Goal: Task Accomplishment & Management: Manage account settings

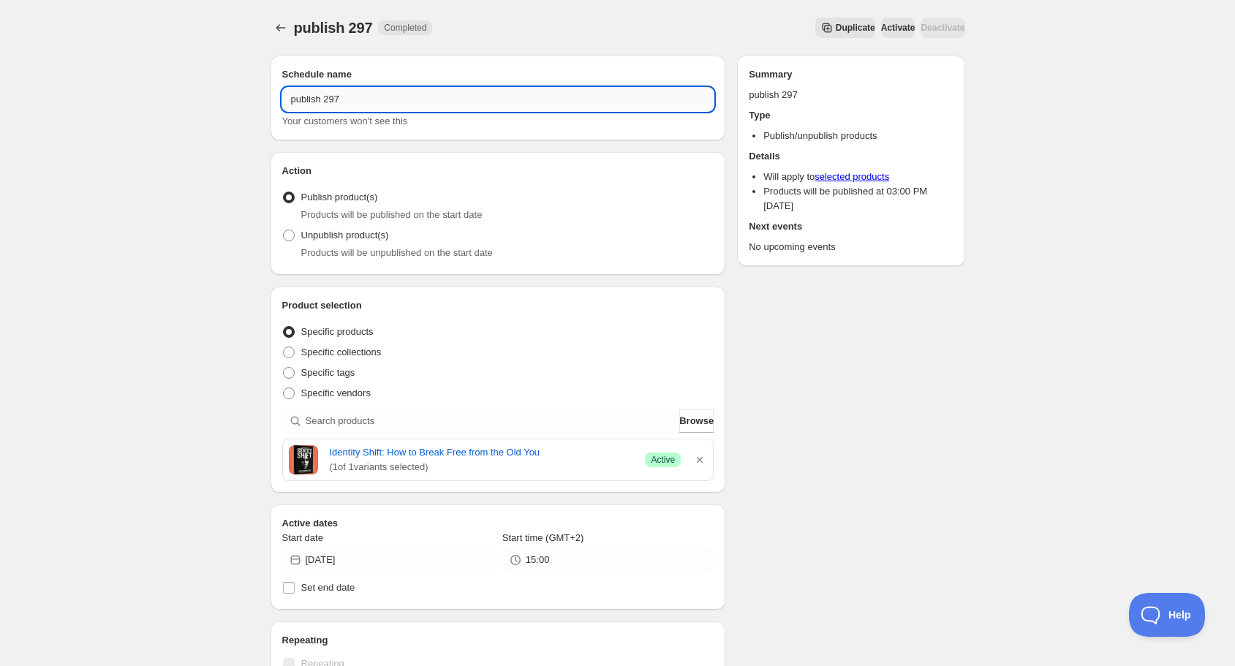
drag, startPoint x: 335, startPoint y: 95, endPoint x: 349, endPoint y: 96, distance: 14.0
click at [349, 96] on input "publish 297" at bounding box center [498, 99] width 432 height 23
type input "publish 298"
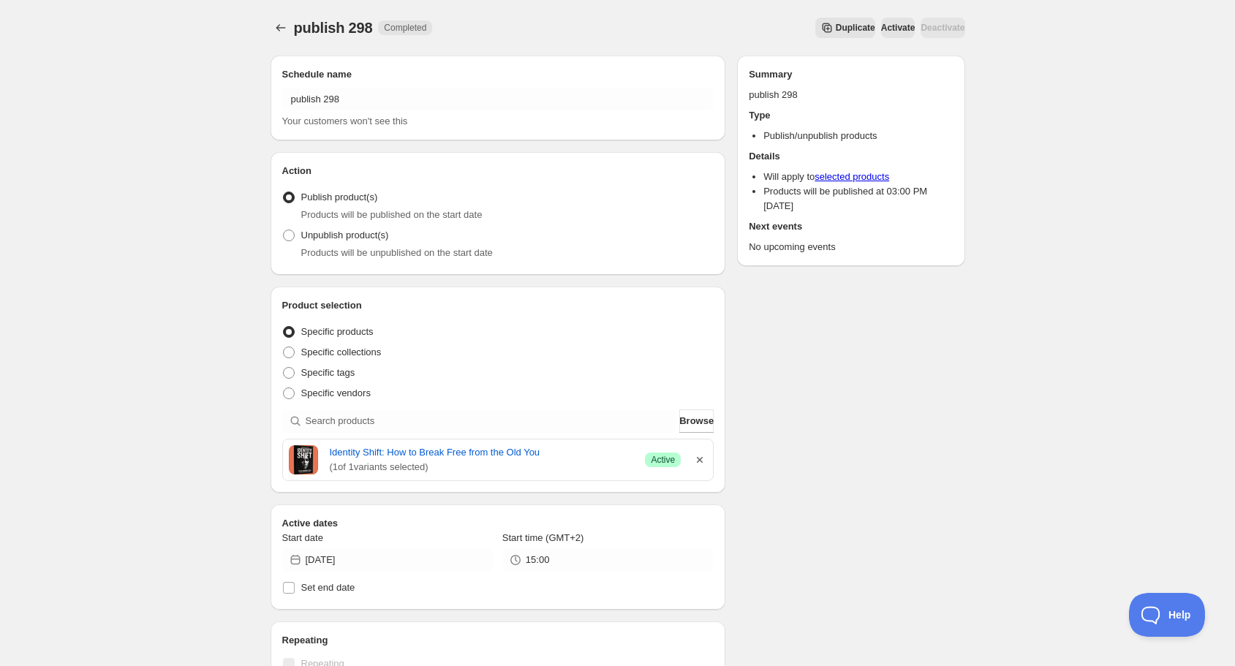
click at [704, 455] on icon "button" at bounding box center [699, 459] width 15 height 15
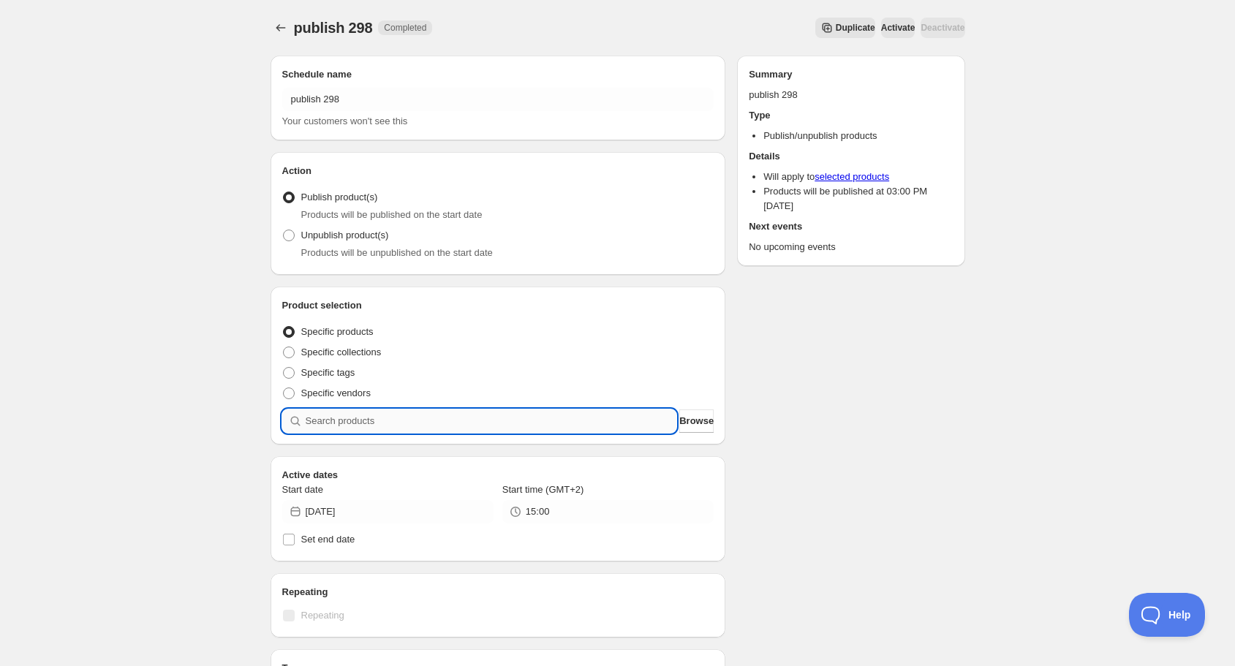
click at [550, 420] on input "search" at bounding box center [491, 420] width 371 height 23
type input "s"
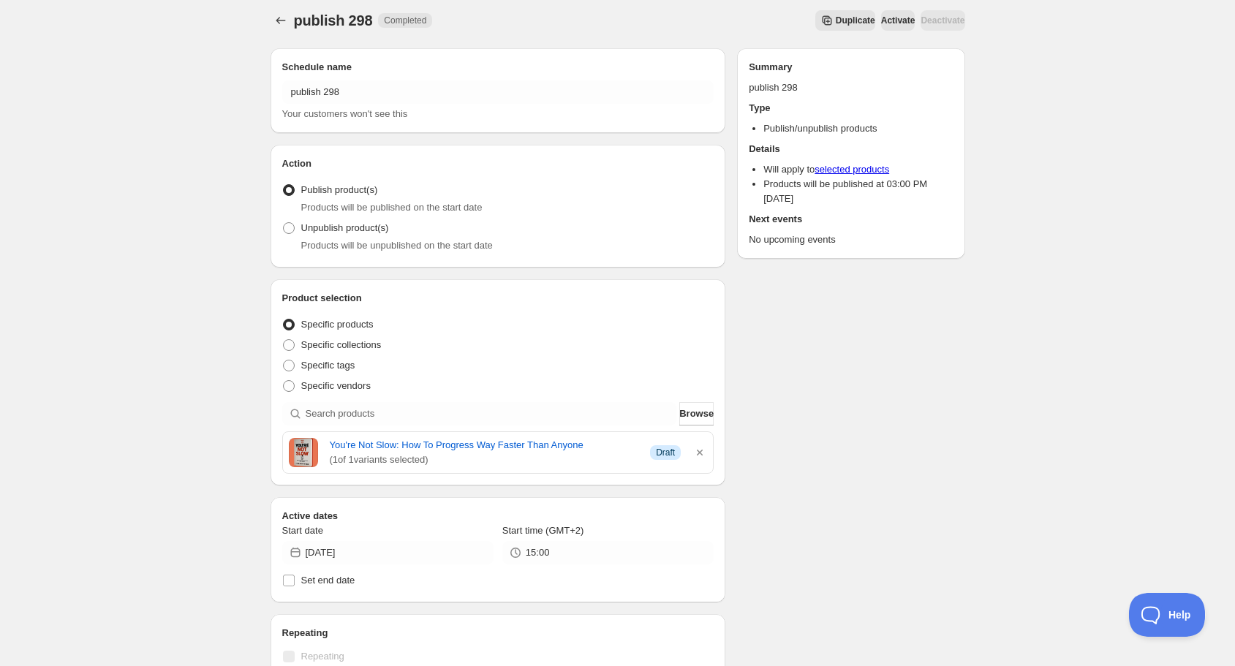
scroll to position [117, 0]
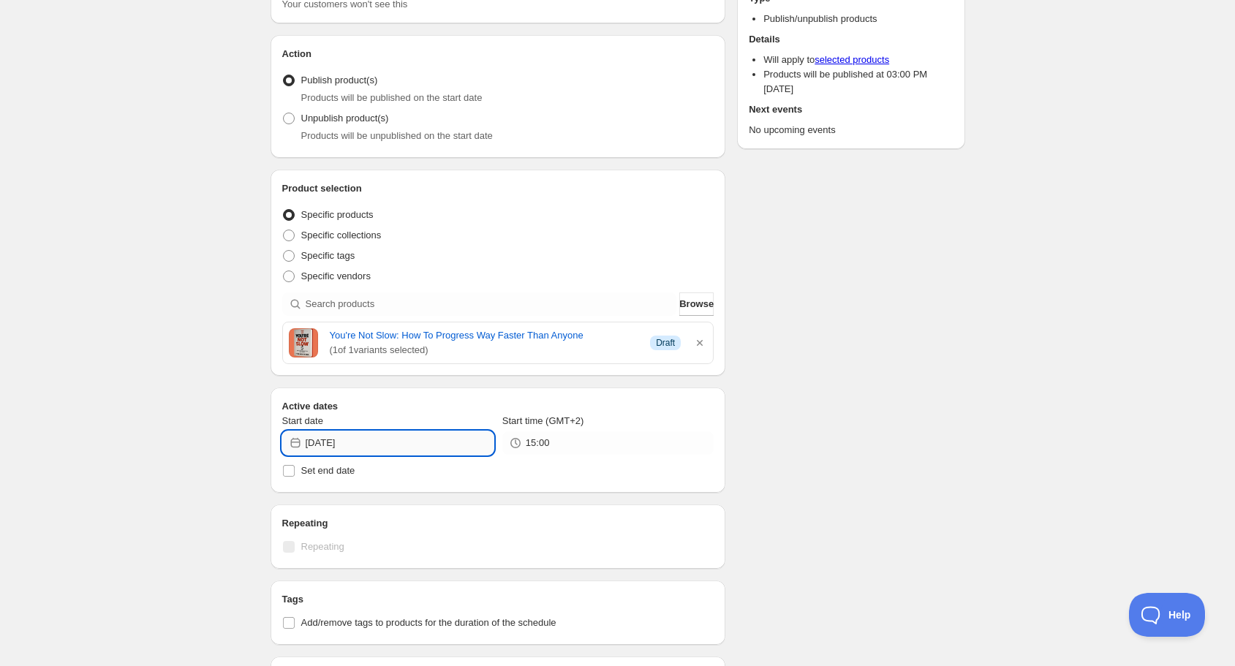
click at [389, 442] on input "[DATE]" at bounding box center [400, 442] width 188 height 23
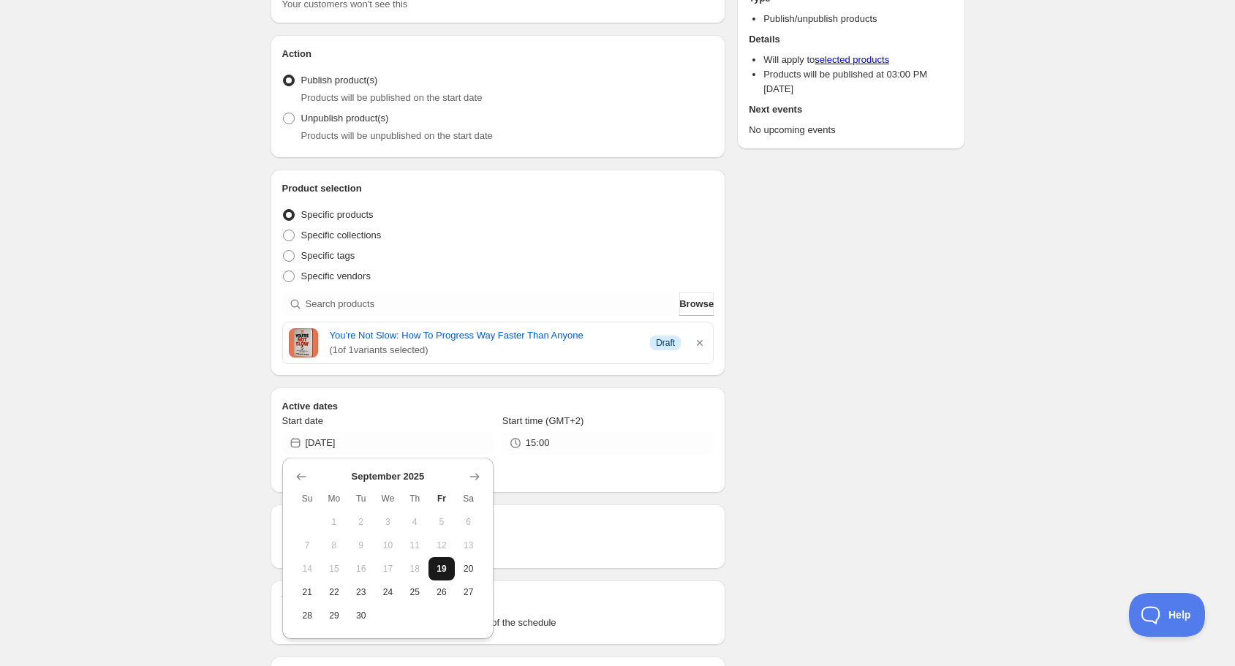
click at [447, 567] on span "19" at bounding box center [441, 569] width 15 height 12
type input "[DATE]"
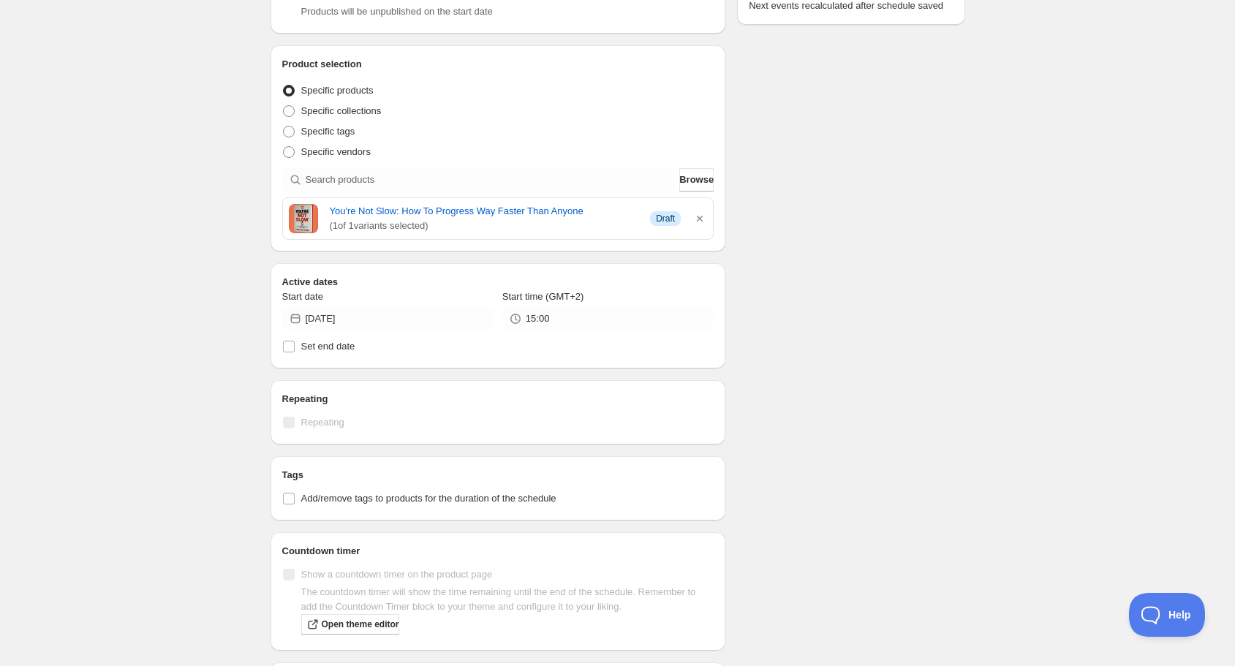
scroll to position [0, 0]
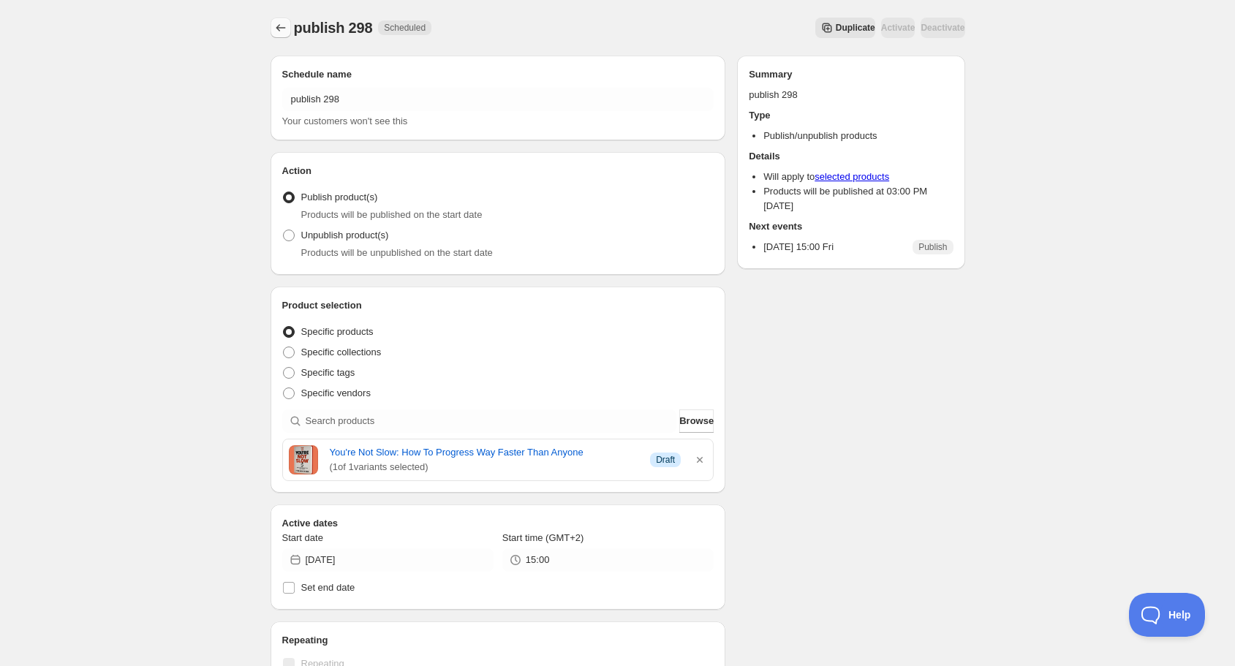
click at [272, 27] on button "Schedules" at bounding box center [280, 28] width 20 height 20
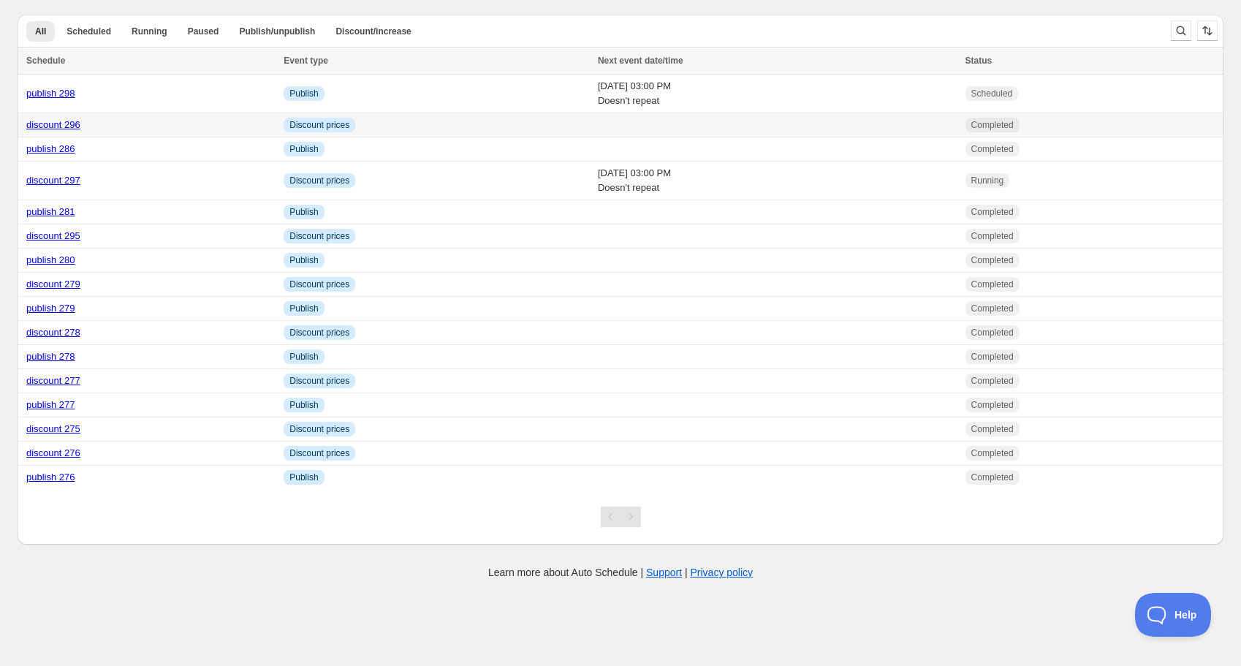
click at [43, 126] on link "discount 296" at bounding box center [53, 124] width 54 height 11
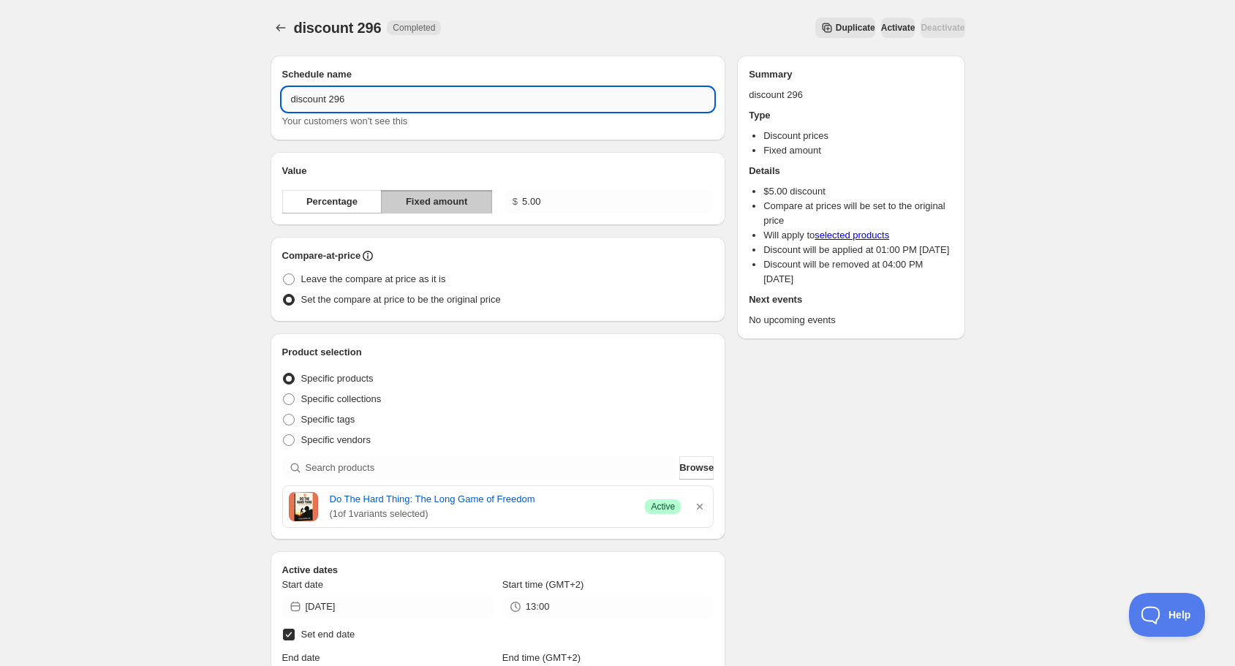
drag, startPoint x: 338, startPoint y: 102, endPoint x: 363, endPoint y: 99, distance: 24.4
click at [361, 100] on input "discount 296" at bounding box center [498, 99] width 432 height 23
type input "discount 298"
click at [700, 505] on icon "button" at bounding box center [700, 507] width 6 height 6
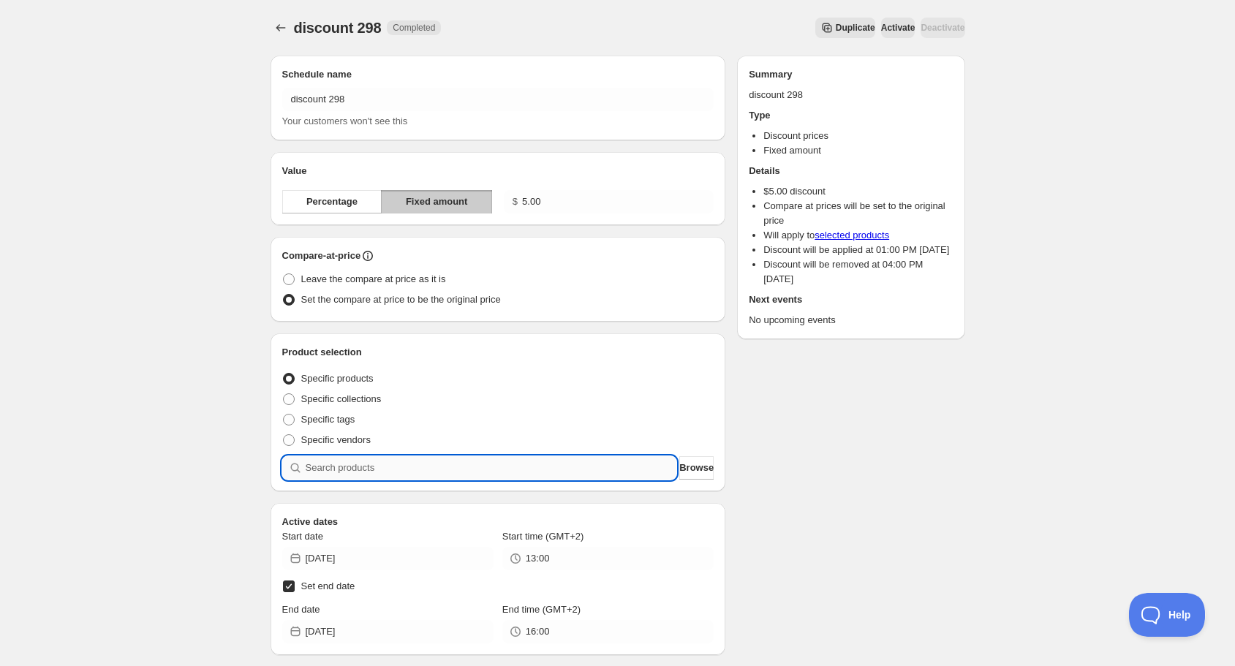
click at [507, 466] on input "search" at bounding box center [491, 467] width 371 height 23
type input "s"
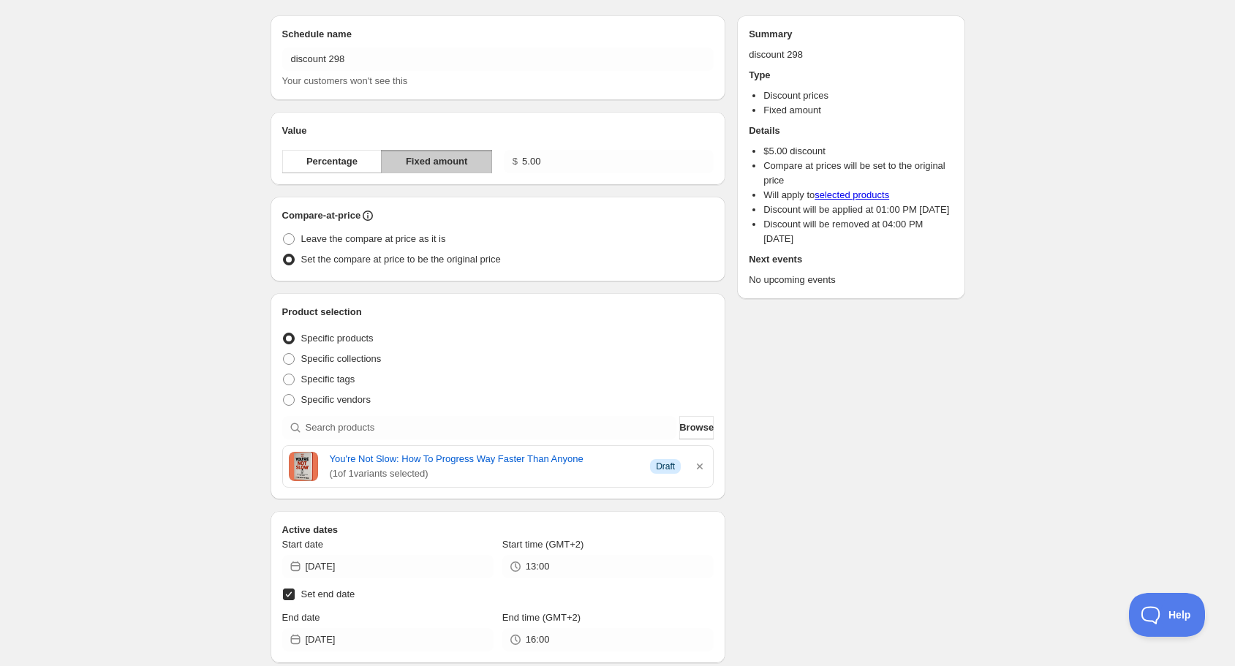
scroll to position [175, 0]
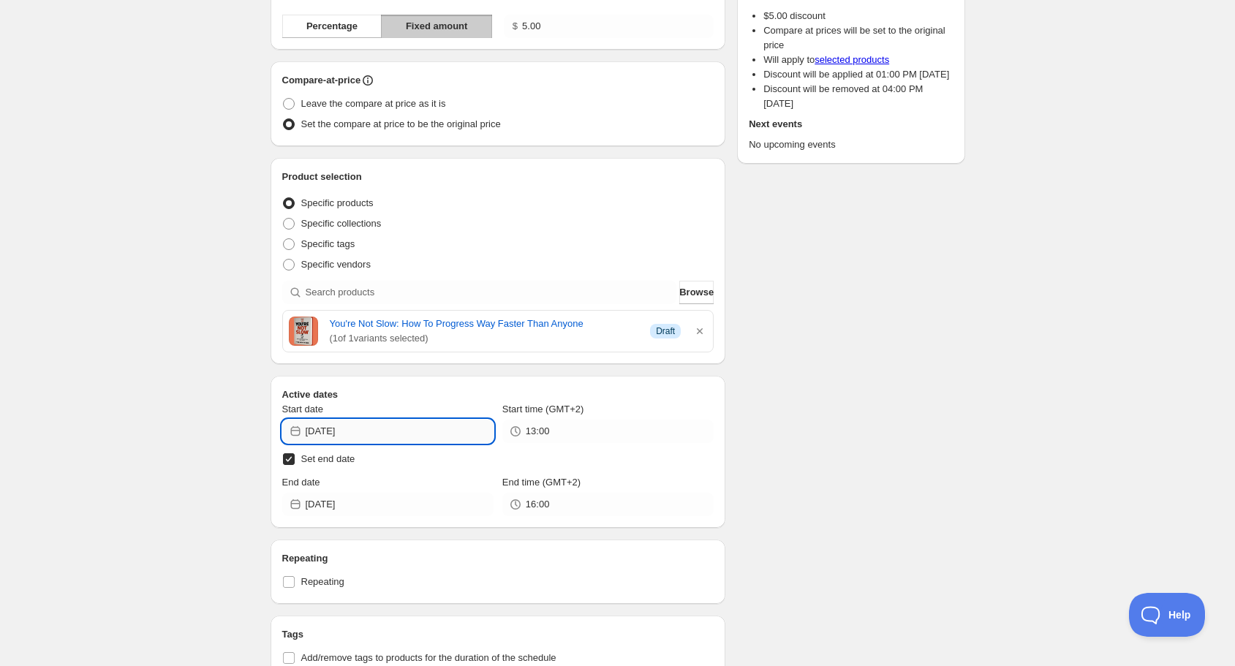
click at [331, 423] on input "[DATE]" at bounding box center [400, 431] width 188 height 23
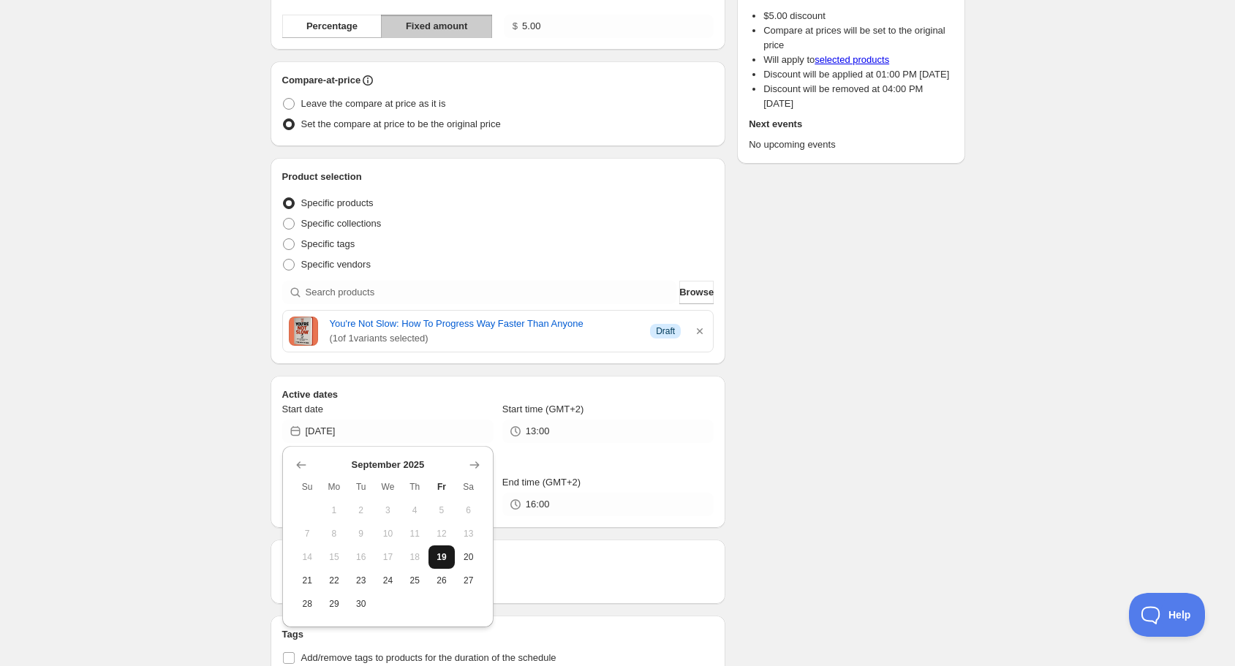
click at [445, 555] on span "19" at bounding box center [441, 557] width 15 height 12
type input "[DATE]"
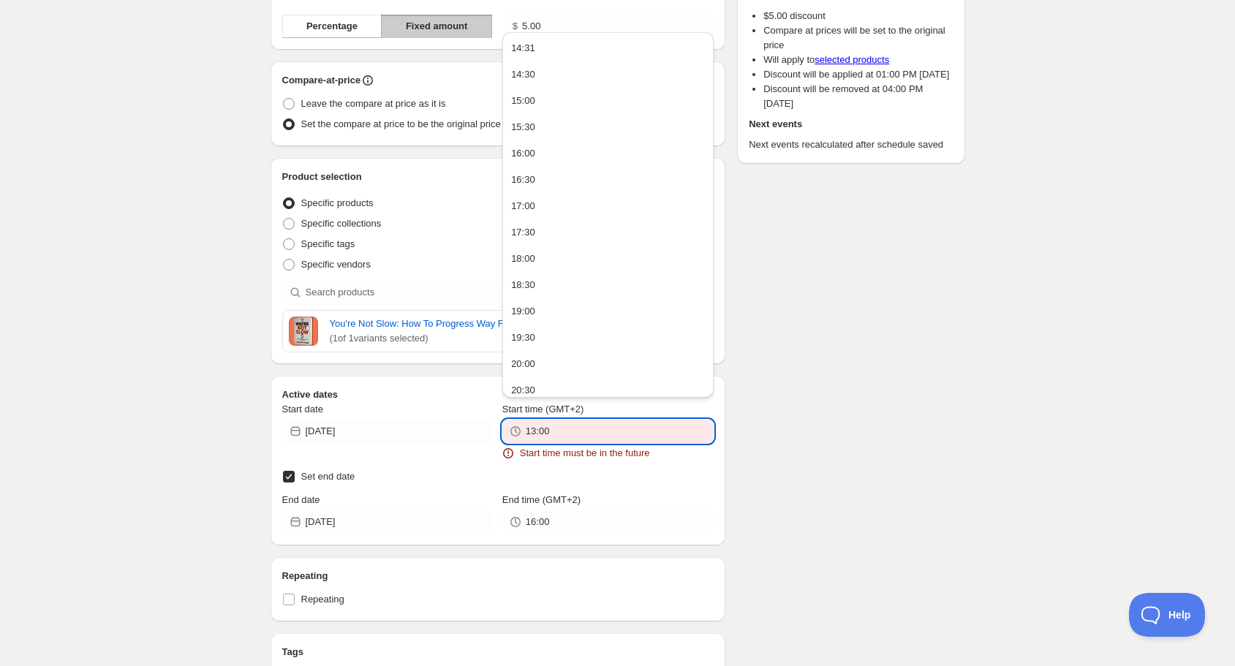
click at [542, 431] on input "13:00" at bounding box center [620, 431] width 188 height 23
click at [530, 104] on div "15:00" at bounding box center [523, 101] width 24 height 15
type input "15:00"
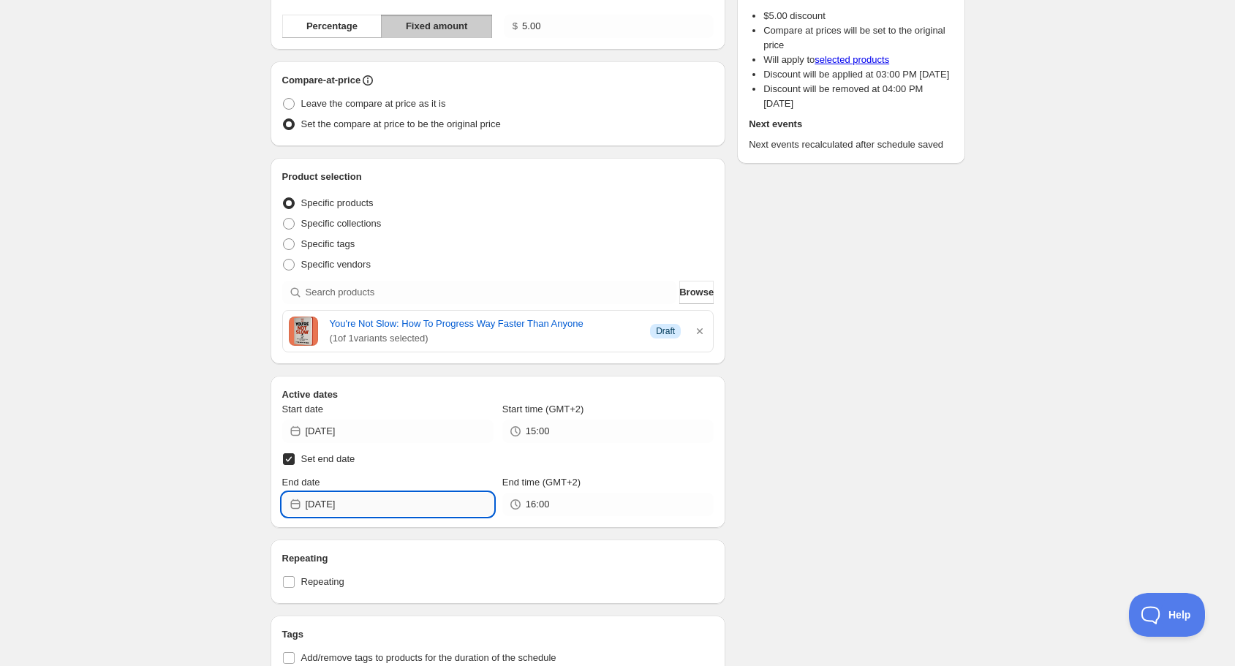
click at [386, 504] on input "[DATE]" at bounding box center [400, 504] width 188 height 23
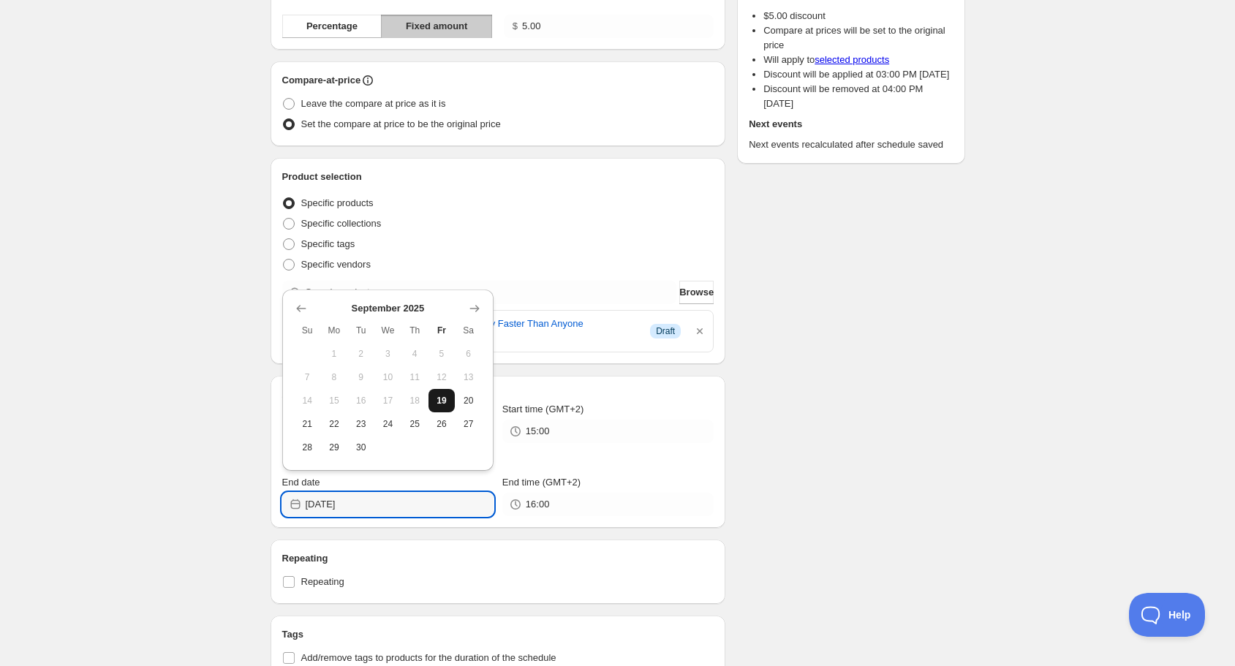
click at [445, 397] on span "19" at bounding box center [441, 401] width 15 height 12
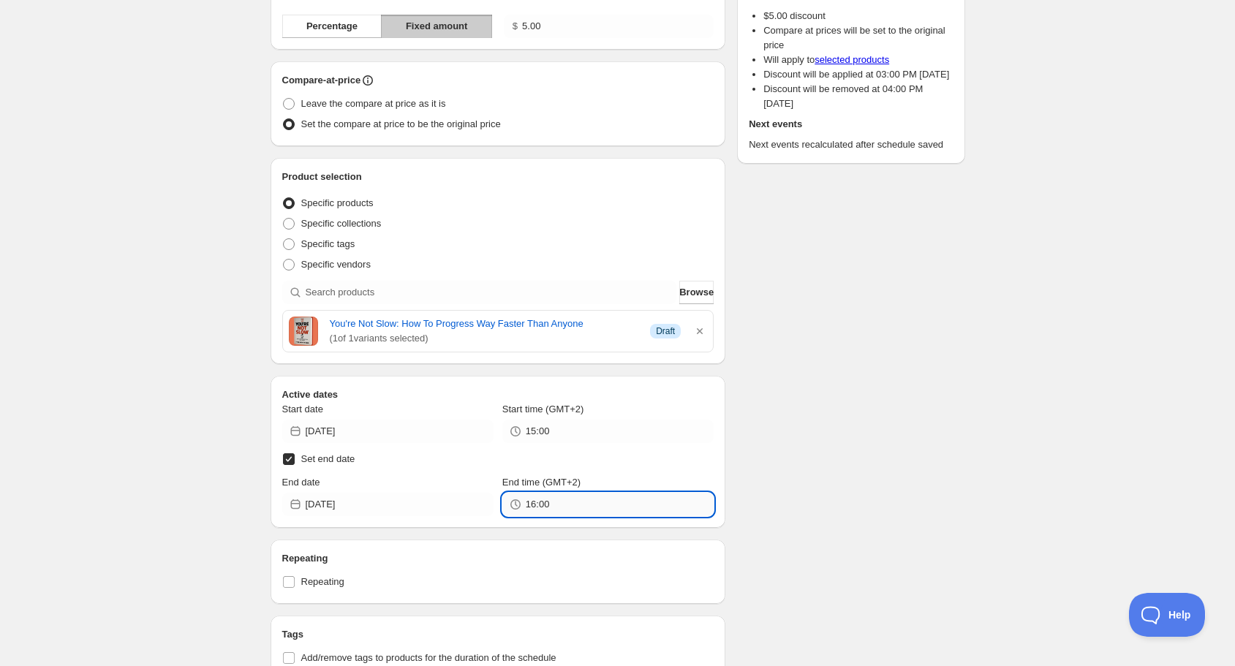
click at [541, 506] on input "16:00" at bounding box center [620, 504] width 188 height 23
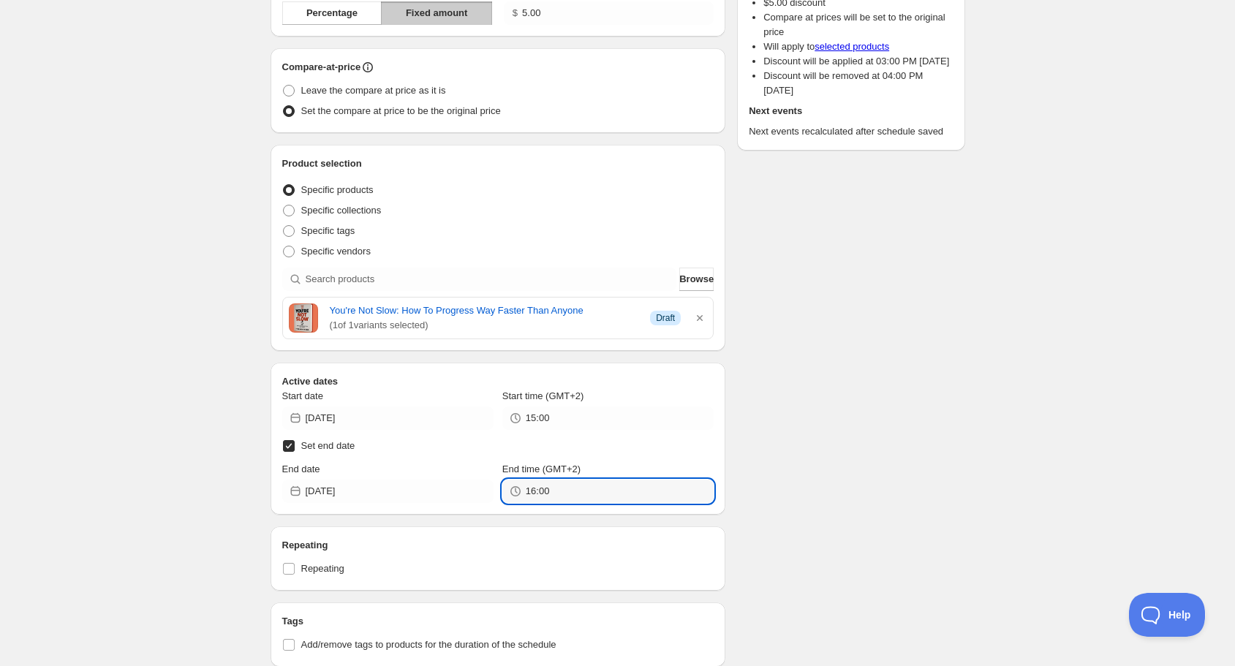
scroll to position [234, 0]
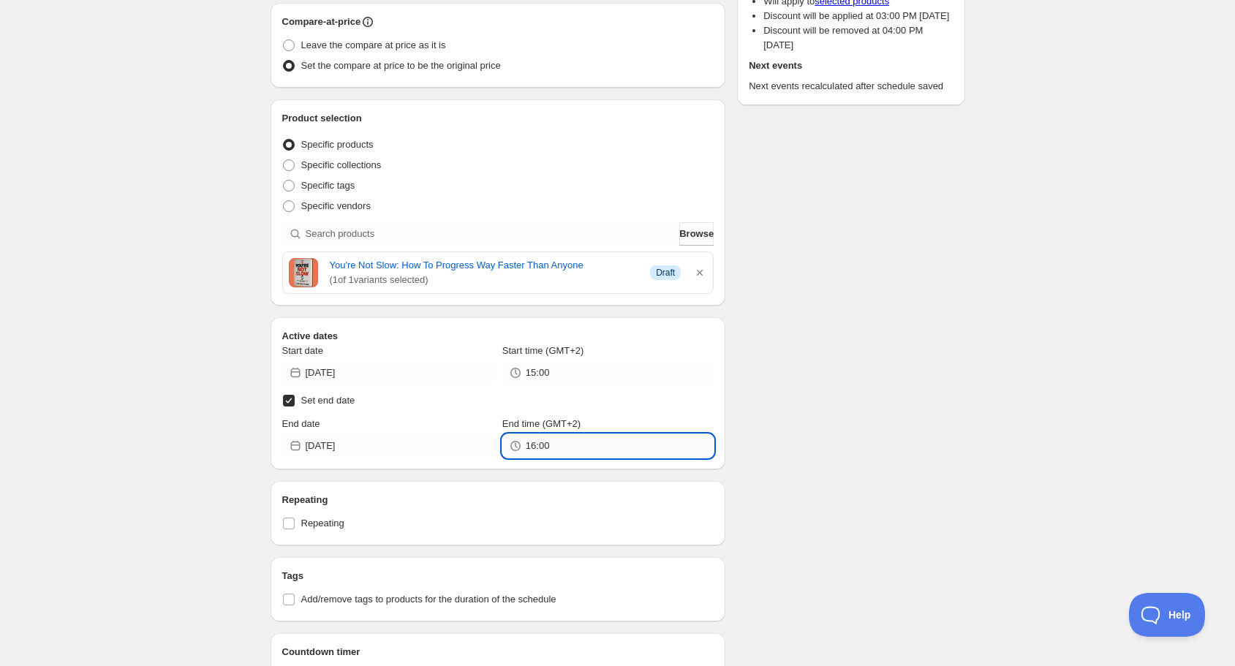
click at [621, 442] on input "16:00" at bounding box center [620, 445] width 188 height 23
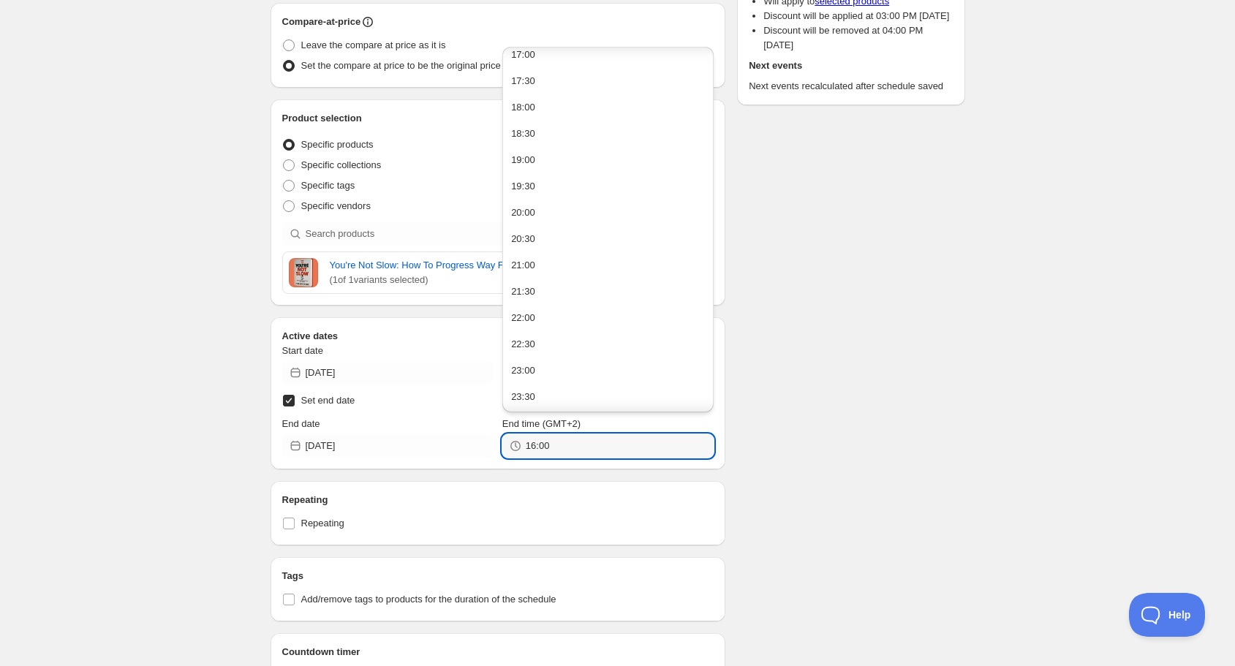
scroll to position [0, 0]
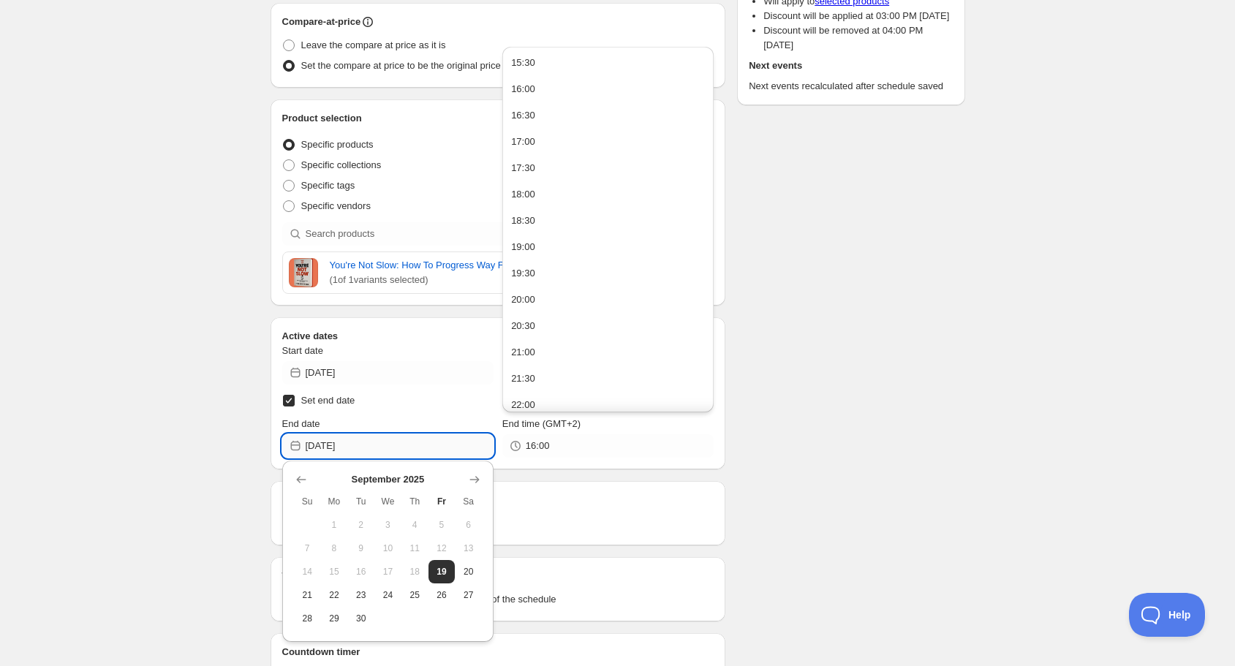
click at [392, 447] on input "[DATE]" at bounding box center [400, 445] width 188 height 23
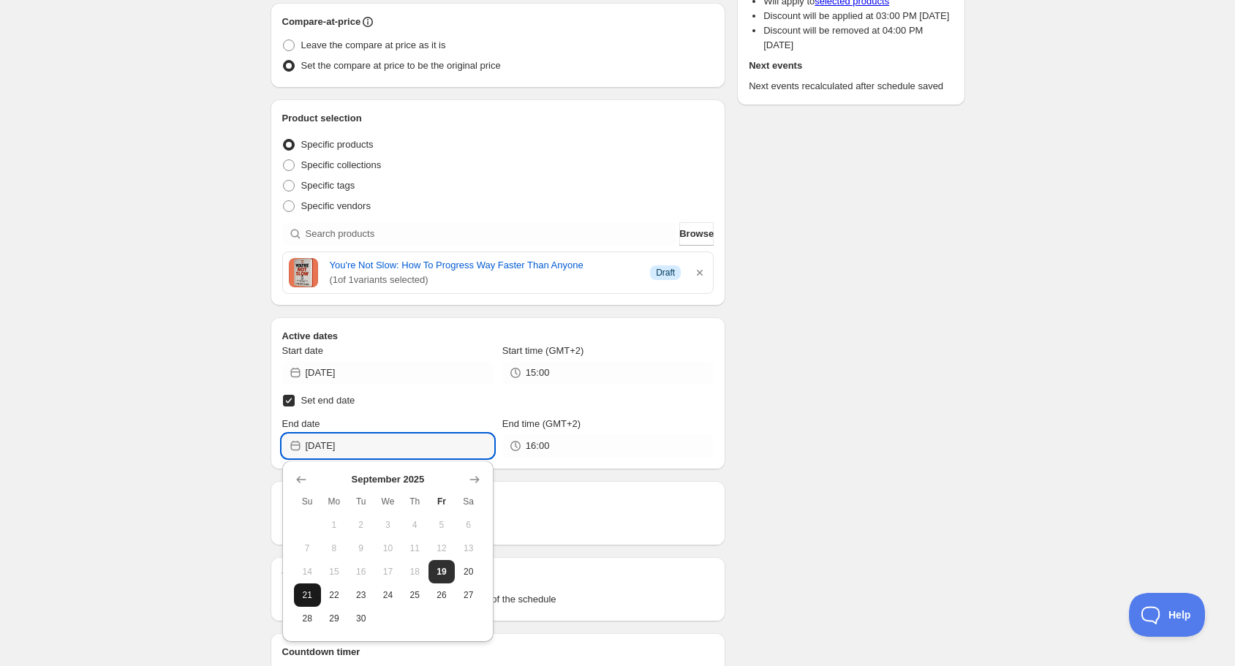
click at [298, 585] on button "21" at bounding box center [307, 594] width 27 height 23
type input "[DATE]"
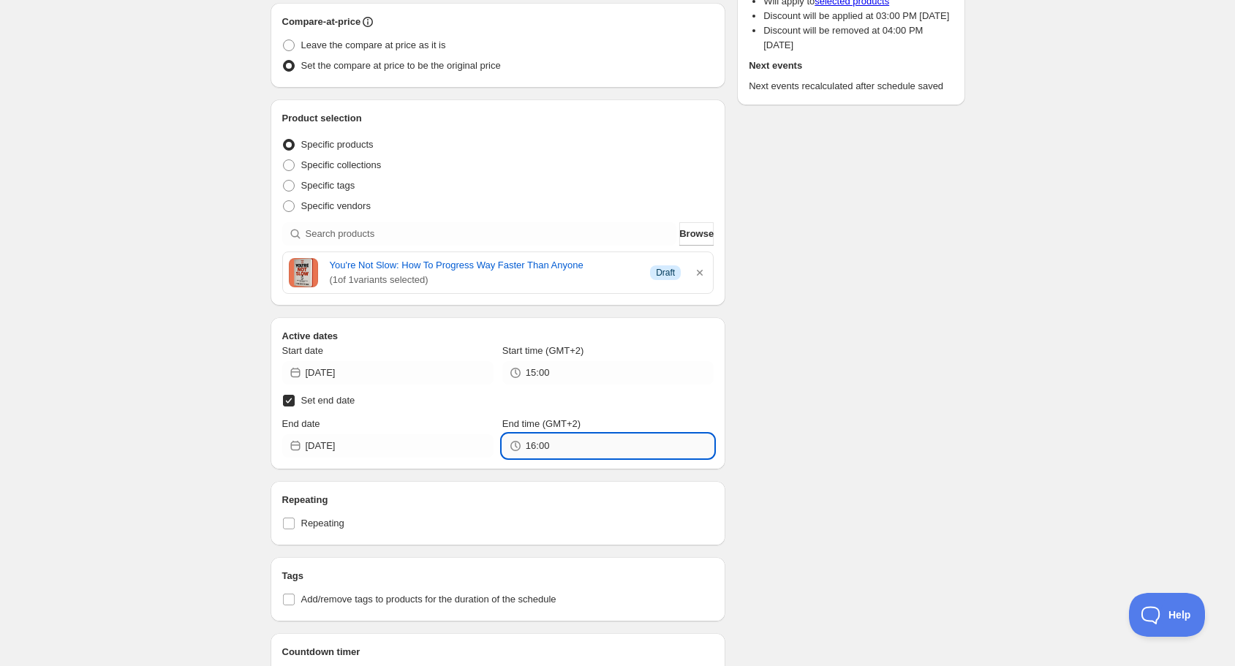
click at [552, 443] on input "16:00" at bounding box center [620, 445] width 188 height 23
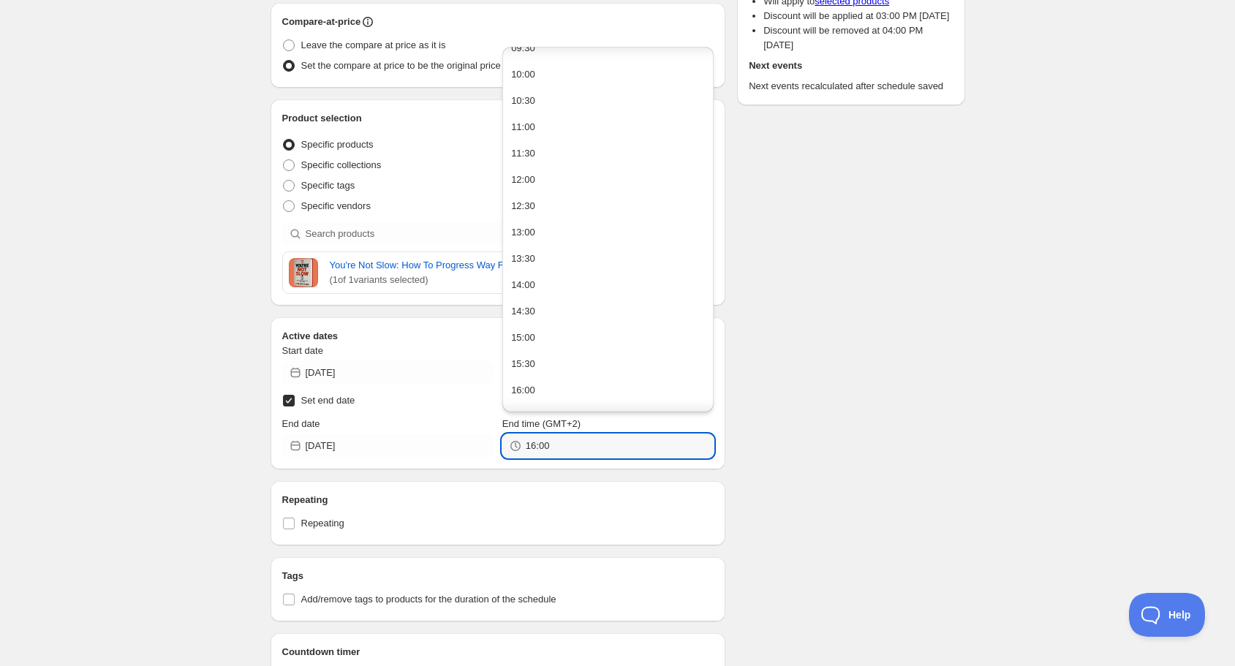
scroll to position [526, 0]
click at [558, 325] on button "15:00" at bounding box center [608, 325] width 202 height 23
type input "15:00"
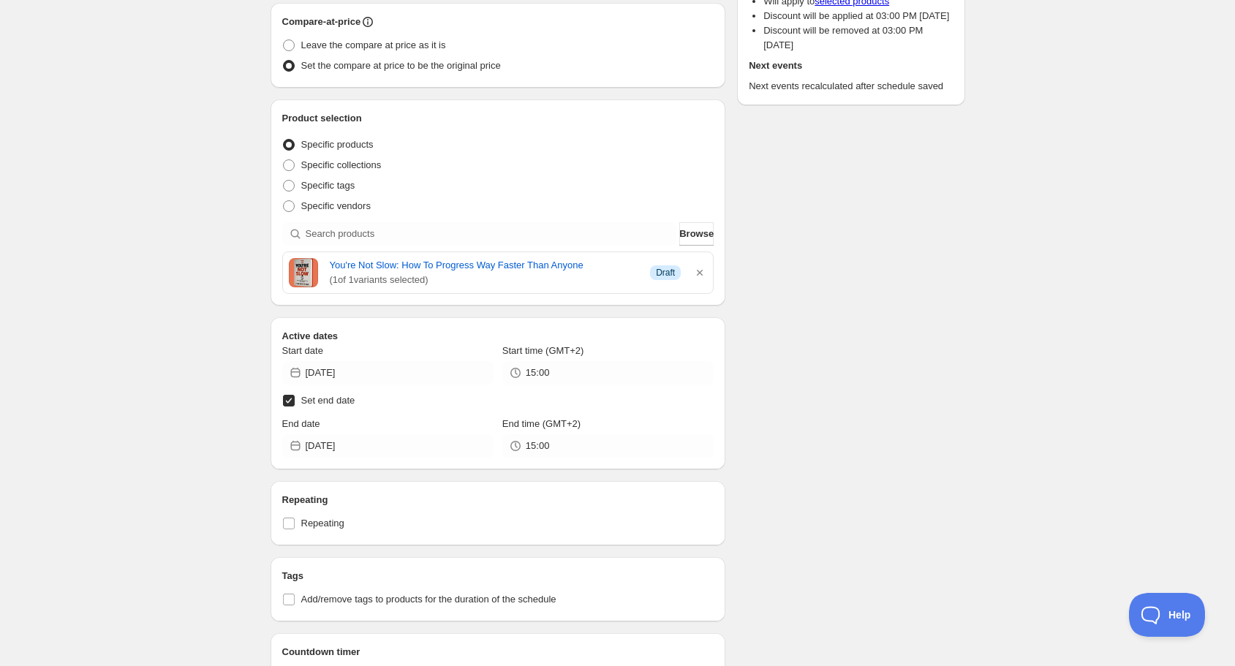
click at [886, 457] on div "Schedule name discount 298 Your customers won't see this Value Percentage Fixed…" at bounding box center [612, 596] width 706 height 1572
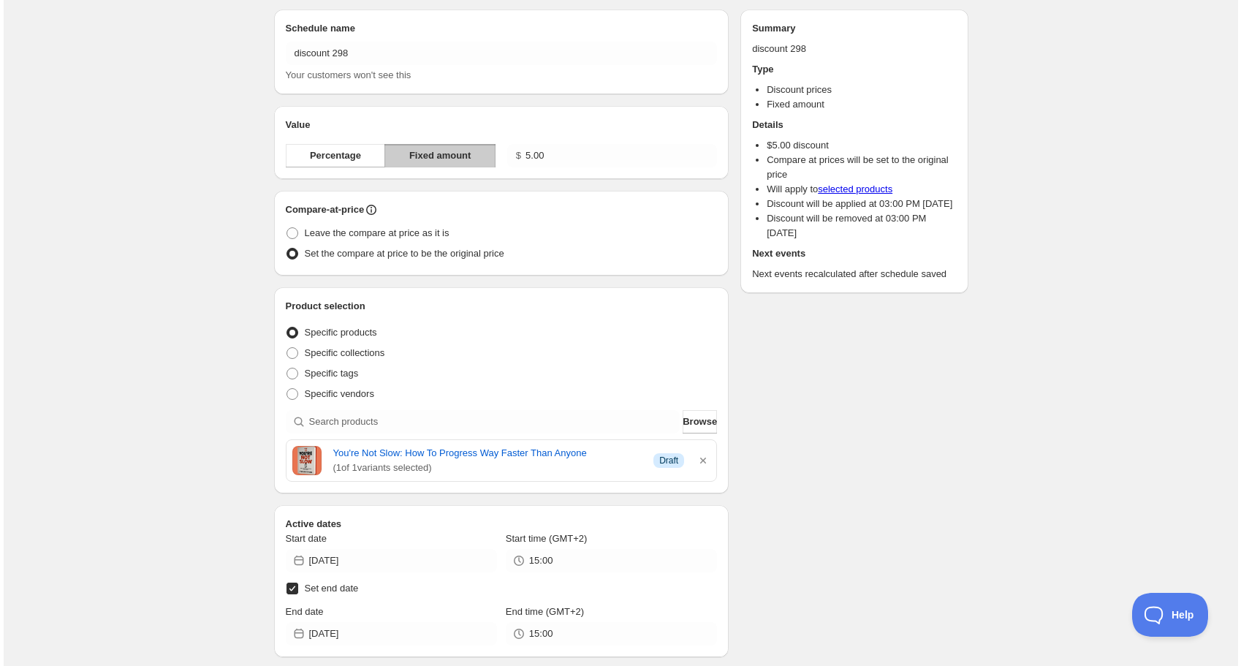
scroll to position [0, 0]
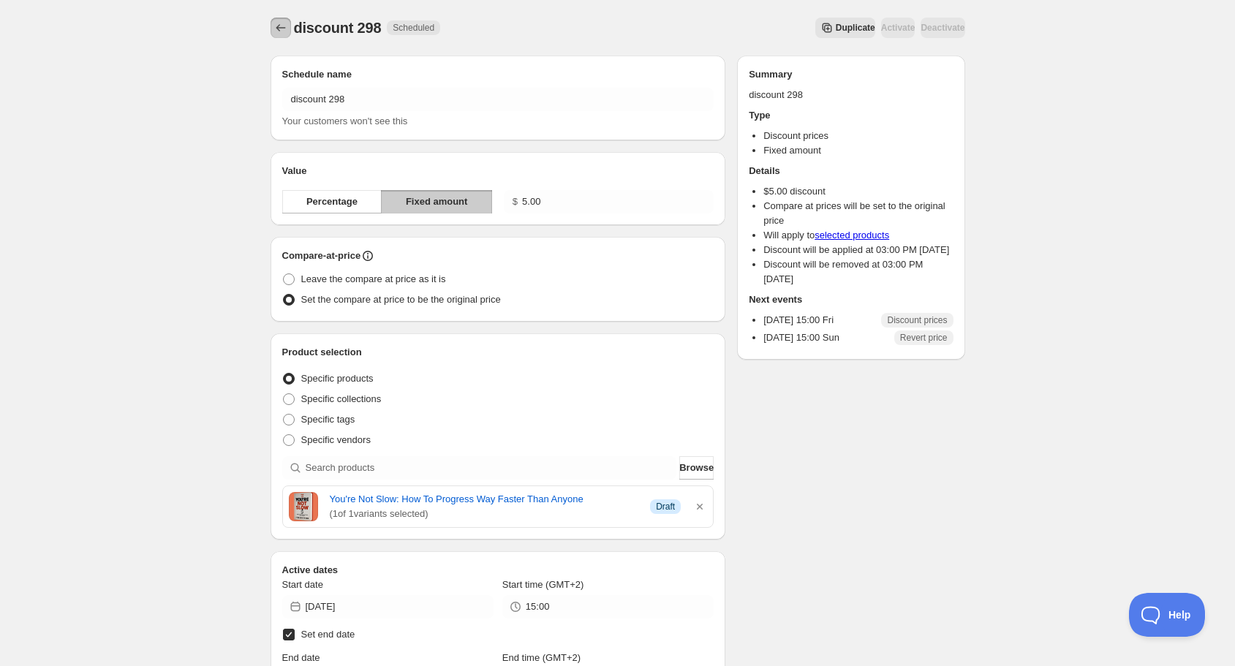
click at [282, 29] on icon "Schedules" at bounding box center [280, 27] width 15 height 15
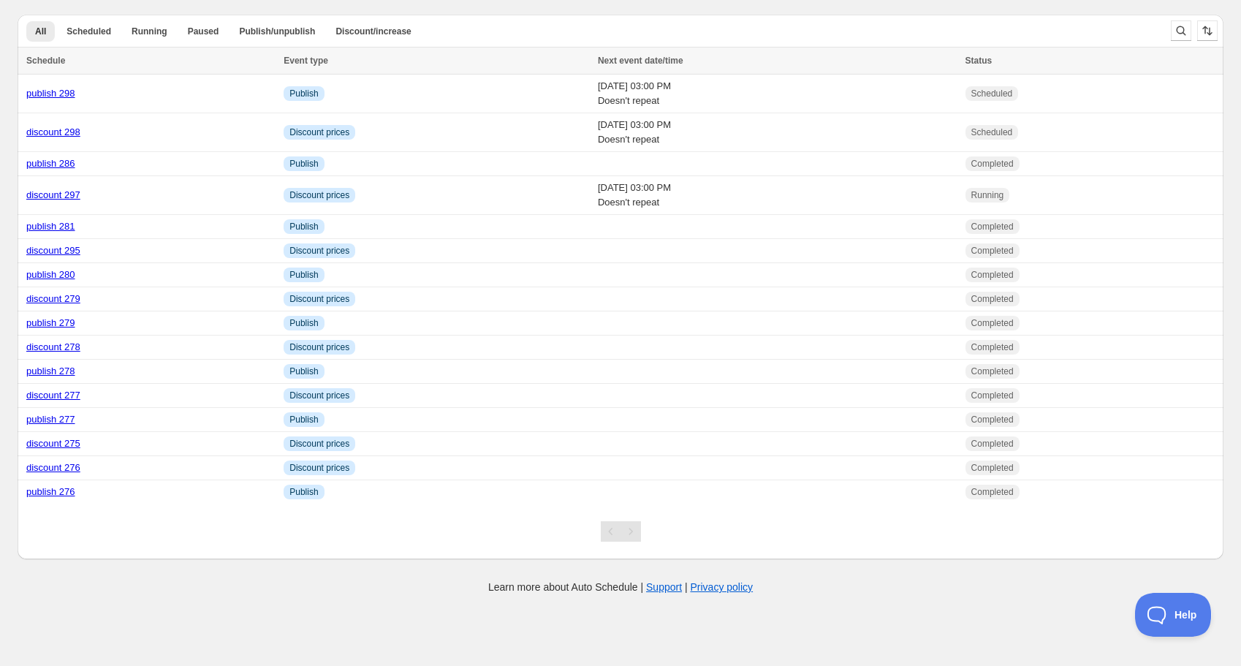
click at [667, 18] on div "All Scheduled Running Paused Publish/unpublish Discount/increase More views All…" at bounding box center [589, 31] width 1142 height 32
click at [286, 620] on body "Create schedule Help & support Cancel Discount prices Schedule a discount, sale…" at bounding box center [620, 333] width 1241 height 666
